Goal: Information Seeking & Learning: Learn about a topic

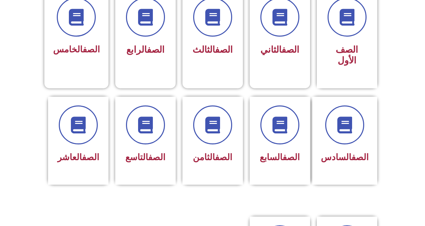
scroll to position [202, 0]
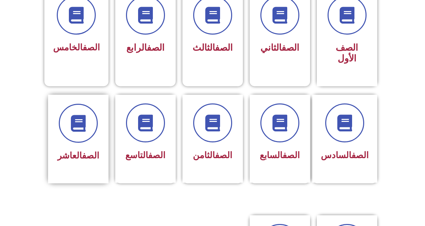
click at [73, 151] on span "الصف العاشر" at bounding box center [78, 156] width 42 height 10
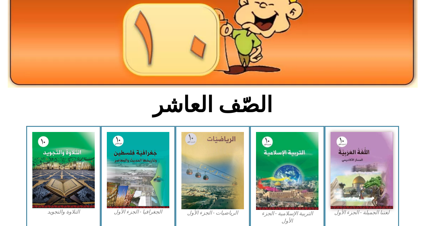
scroll to position [101, 0]
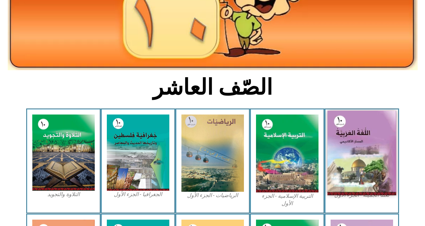
click at [374, 161] on img at bounding box center [361, 153] width 69 height 85
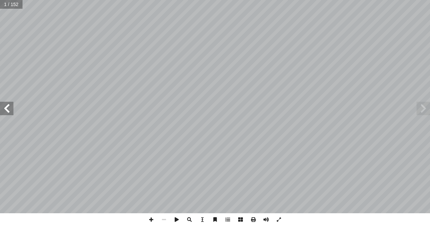
click at [10, 111] on span at bounding box center [6, 108] width 13 height 13
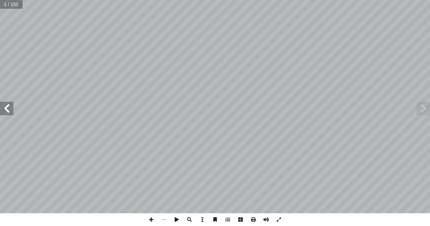
click at [10, 111] on span at bounding box center [6, 108] width 13 height 13
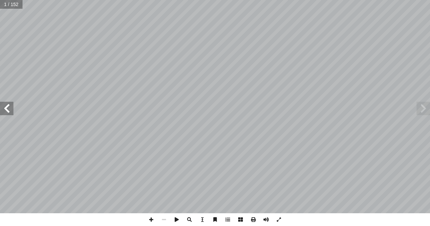
click at [10, 111] on span at bounding box center [6, 108] width 13 height 13
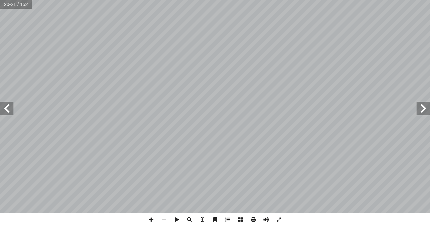
click at [10, 109] on span at bounding box center [6, 108] width 13 height 13
click at [125, 0] on html "الصفحة الرئيسية الصف الأول الصف الثاني الصف الثالث الصف الرابع الصف الخامس الصف…" at bounding box center [215, 30] width 430 height 61
